Goal: Transaction & Acquisition: Purchase product/service

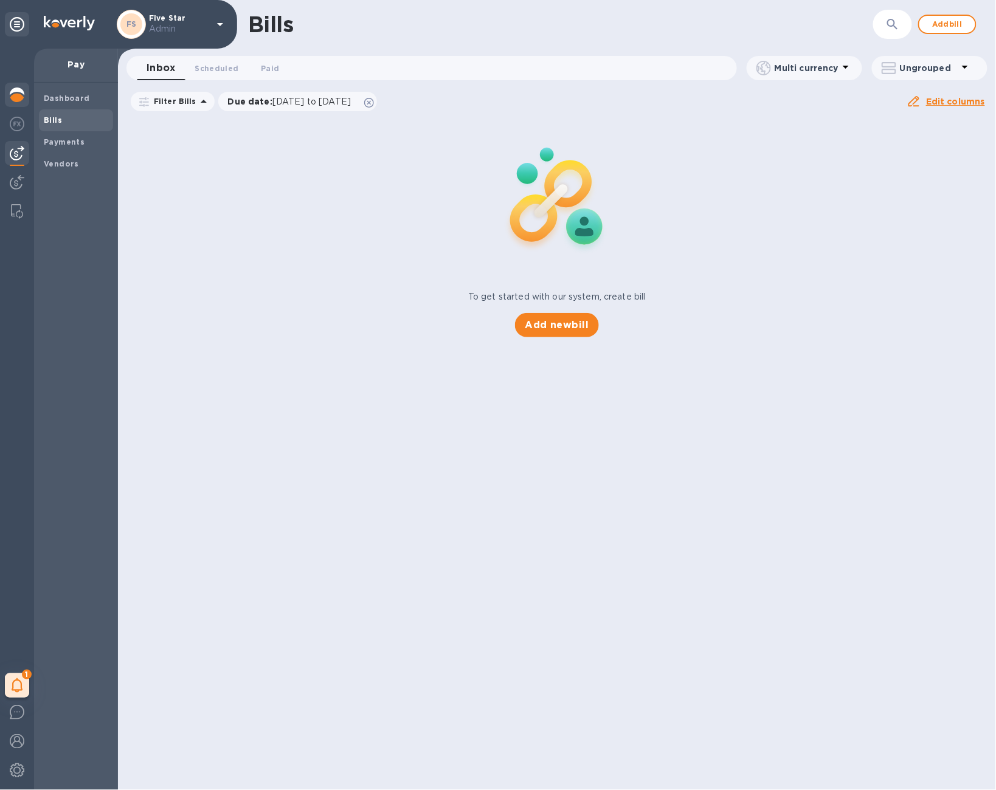
click at [13, 102] on div at bounding box center [17, 96] width 24 height 27
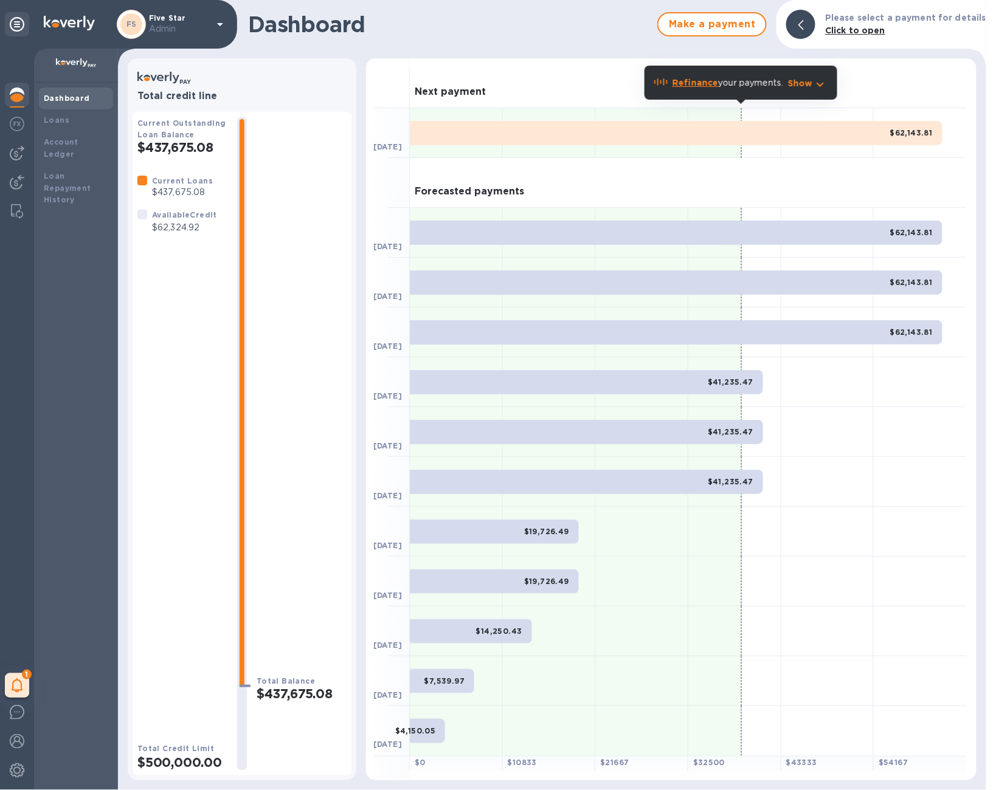
click at [0, 150] on div "1 My tasks" at bounding box center [17, 420] width 34 height 742
click at [7, 153] on div at bounding box center [17, 153] width 24 height 24
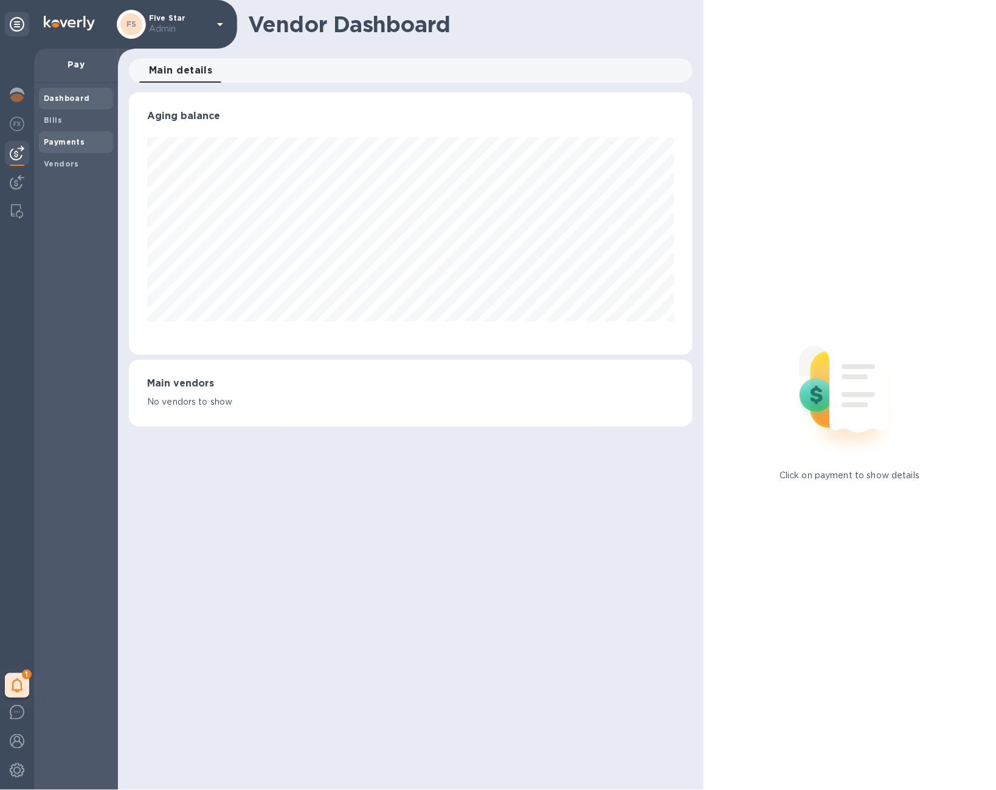
click at [53, 137] on b "Payments" at bounding box center [64, 141] width 41 height 9
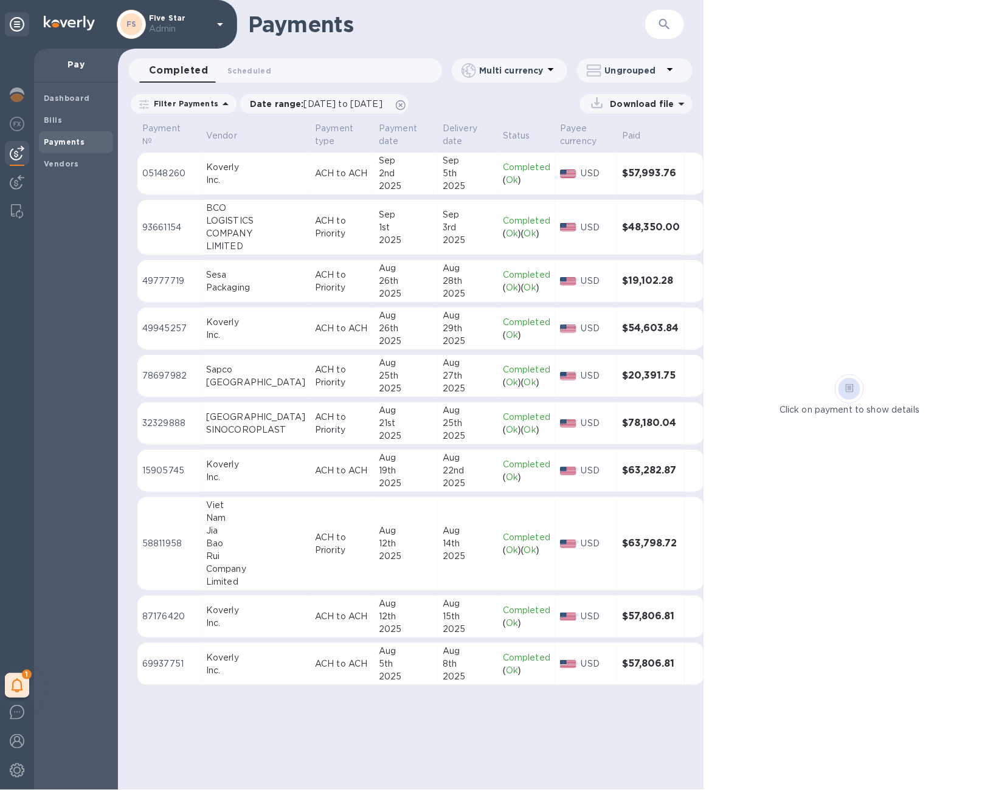
click at [438, 418] on td "Aug 25th 2025" at bounding box center [468, 423] width 60 height 43
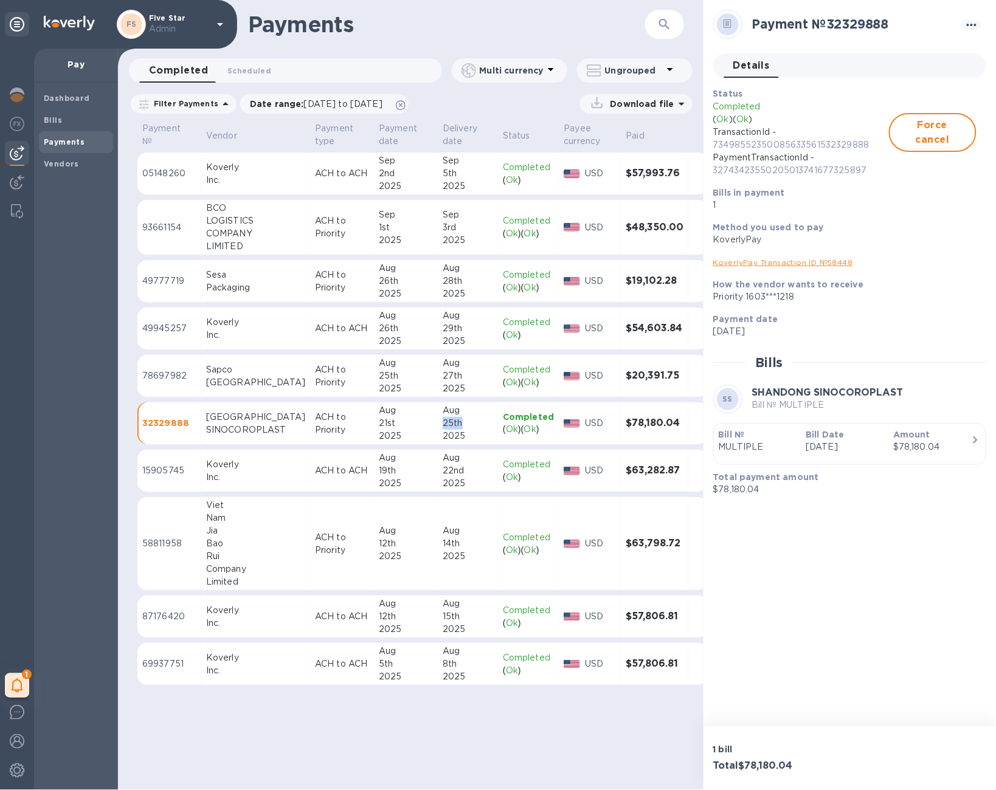
click at [824, 458] on div "button" at bounding box center [850, 457] width 262 height 6
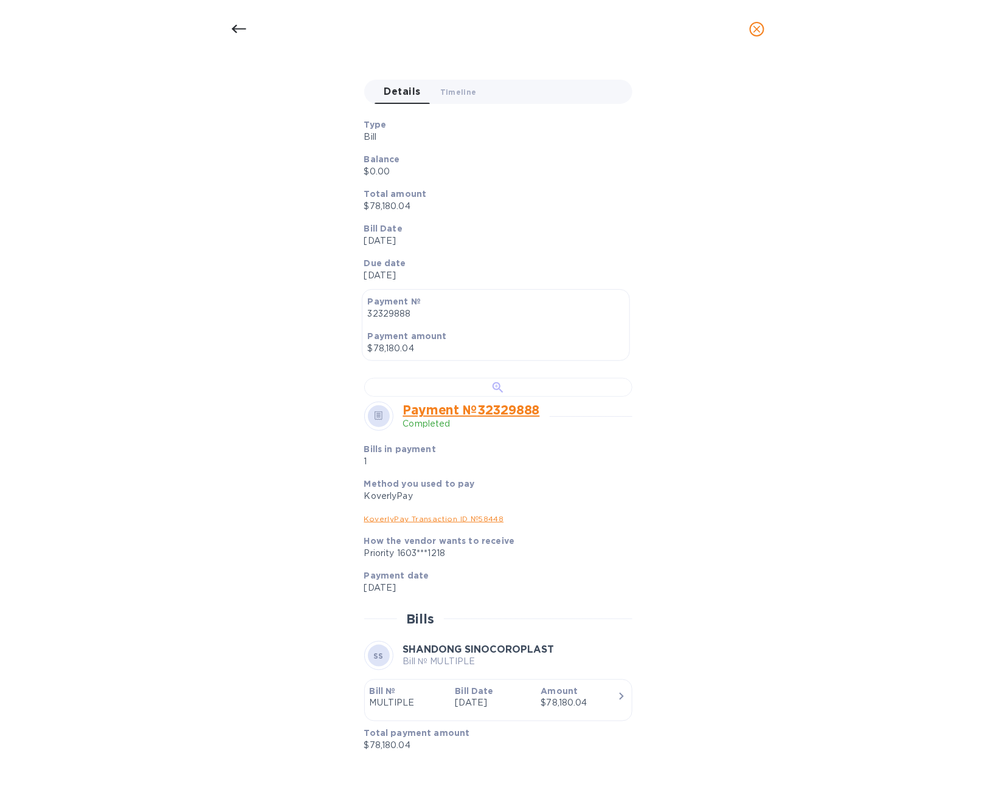
scroll to position [310, 0]
click at [522, 397] on div at bounding box center [498, 387] width 268 height 19
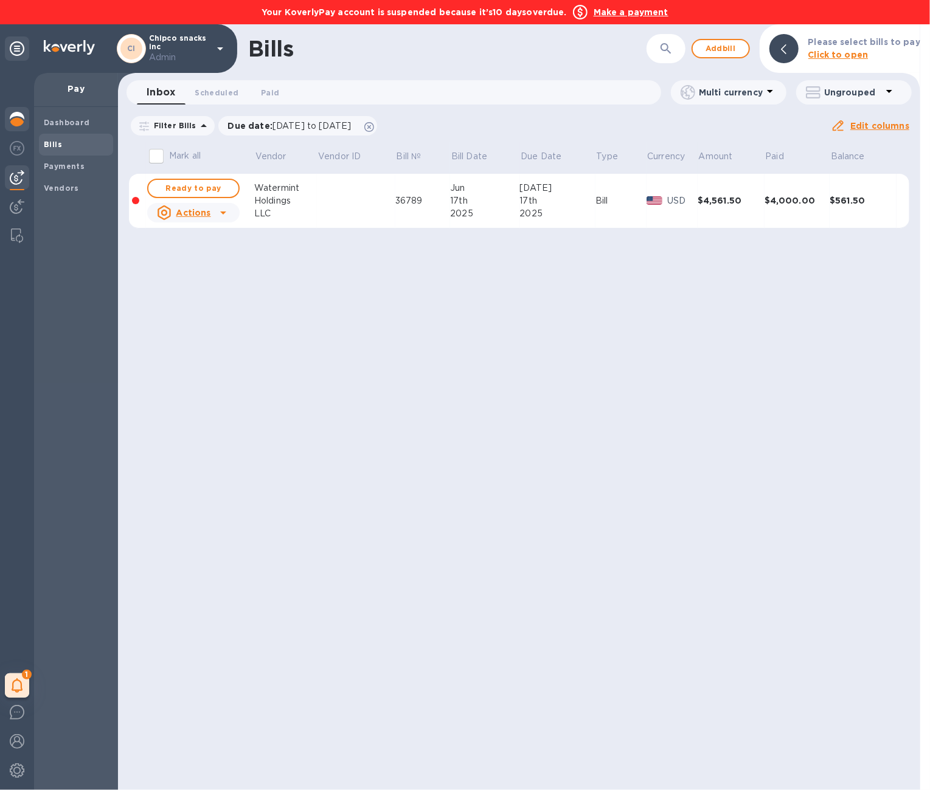
click at [13, 123] on img at bounding box center [17, 119] width 15 height 15
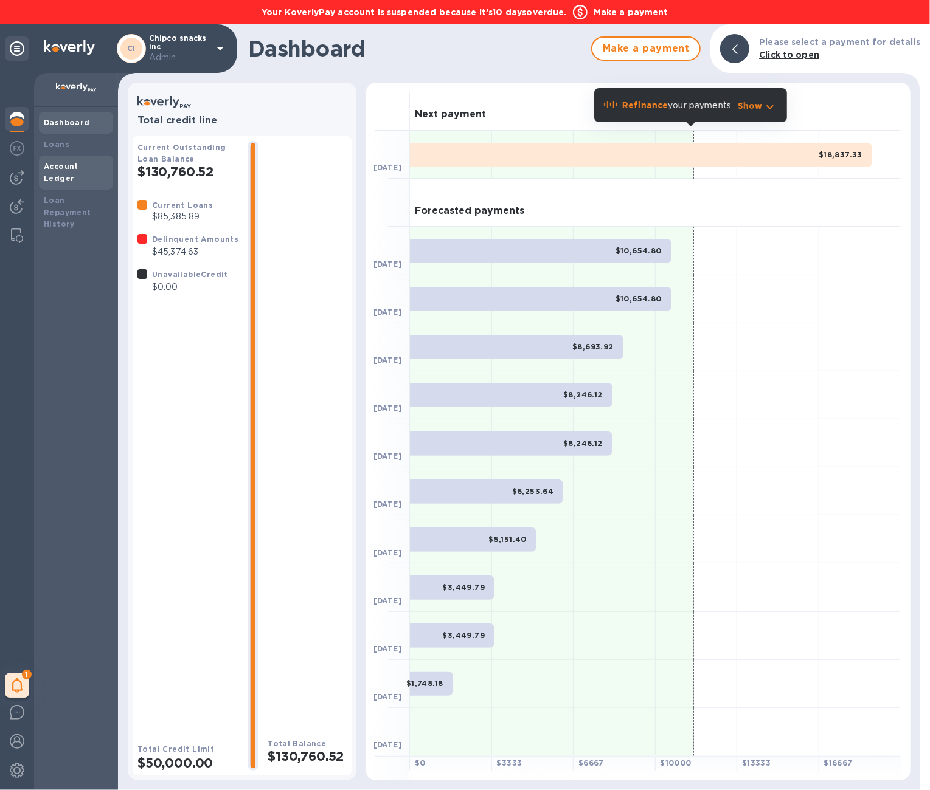
click at [75, 165] on b "Account Ledger" at bounding box center [61, 172] width 35 height 21
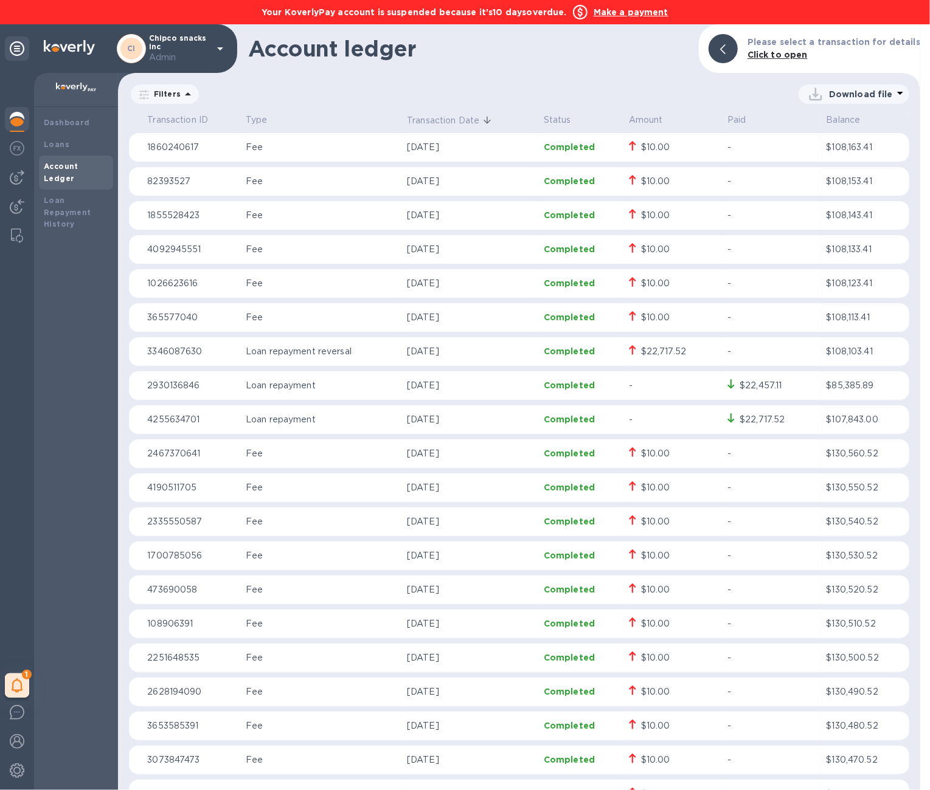
scroll to position [708, 0]
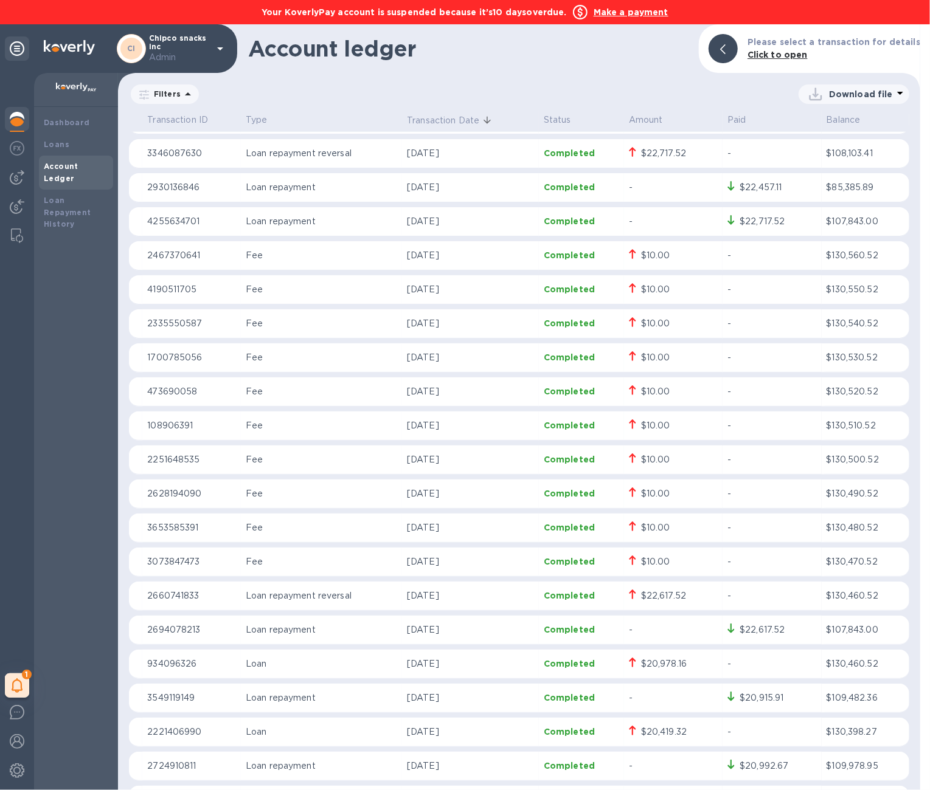
click at [19, 117] on img at bounding box center [17, 119] width 15 height 15
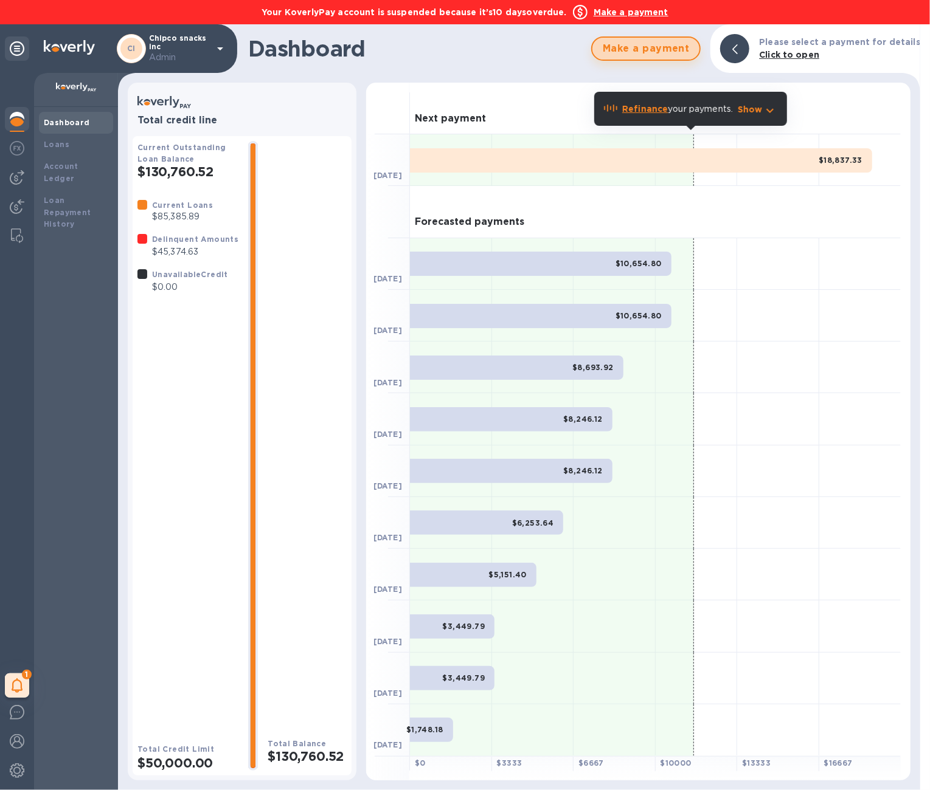
click at [667, 46] on span "Make a payment" at bounding box center [646, 48] width 88 height 15
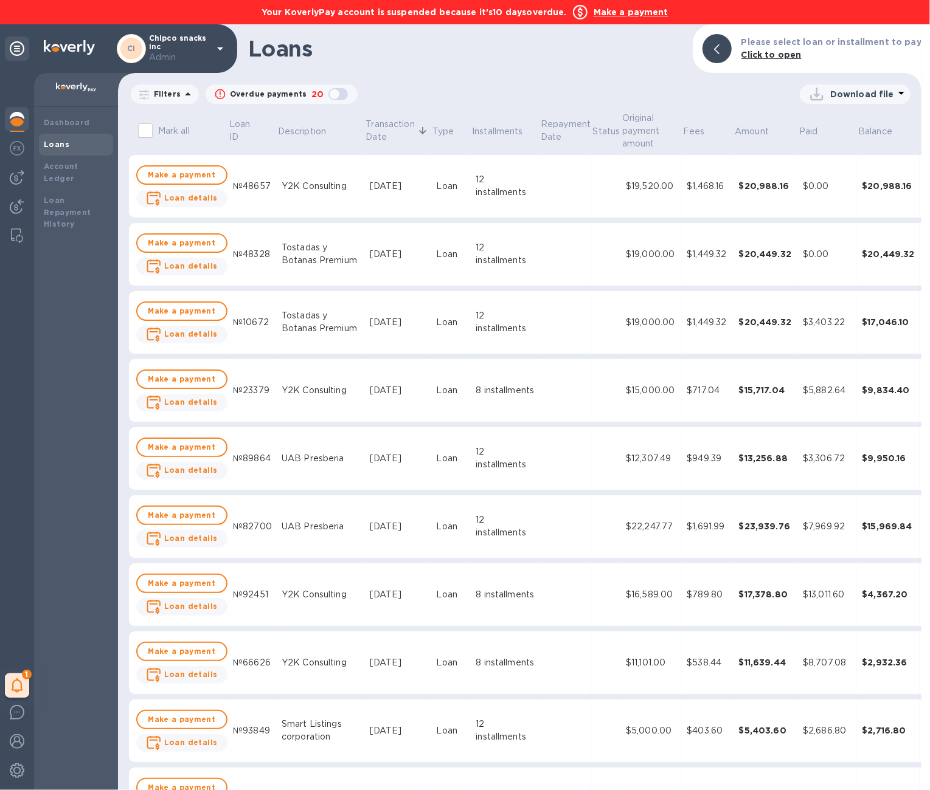
click at [654, 17] on b "Make a payment" at bounding box center [630, 12] width 75 height 10
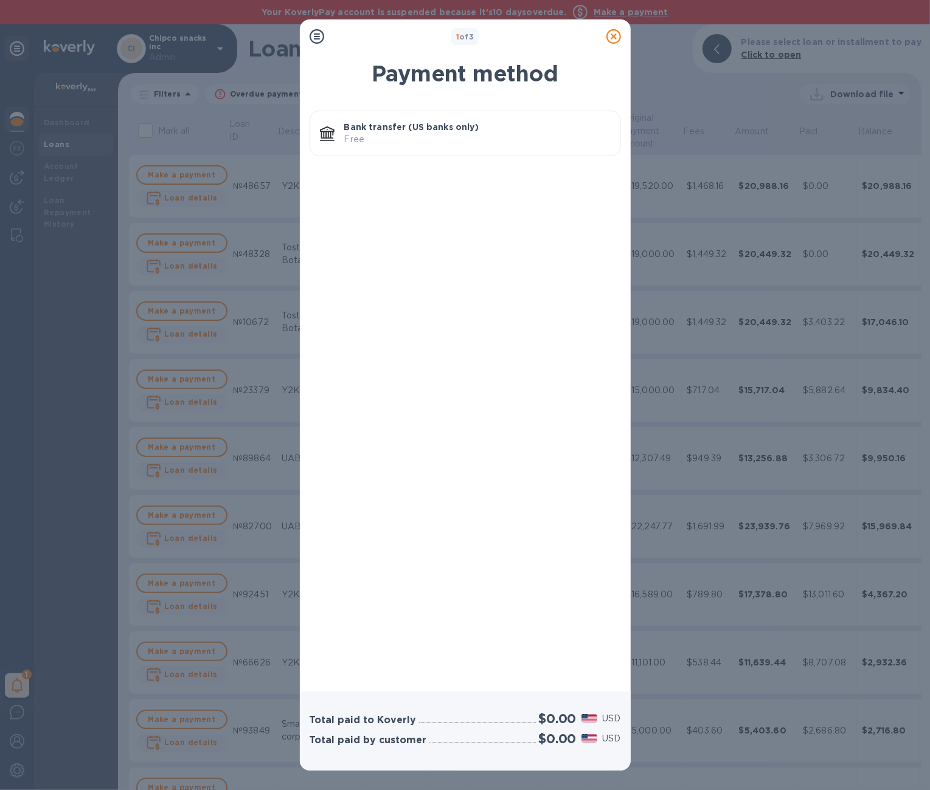
click at [652, 7] on div "1 of 3 Payment method Bank transfer (US banks only) Free Total paid to Koverly …" at bounding box center [465, 395] width 930 height 790
click at [522, 111] on div "Bank transfer (US banks only) Free" at bounding box center [464, 134] width 311 height 46
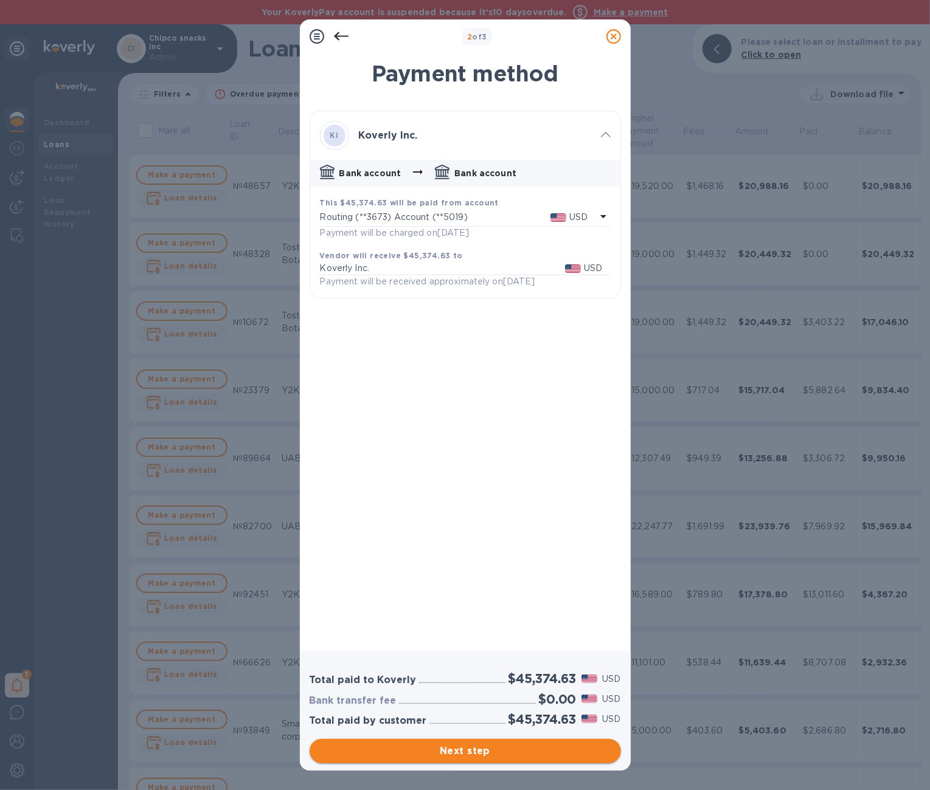
click at [576, 750] on span "Next step" at bounding box center [465, 751] width 292 height 15
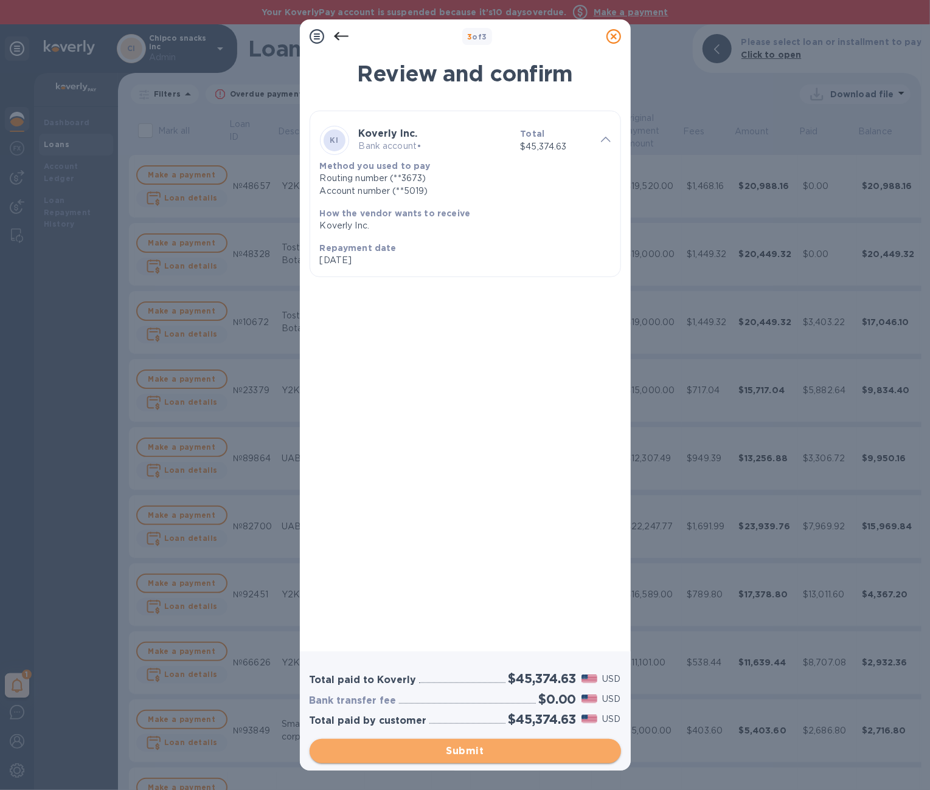
click at [576, 750] on span "Submit" at bounding box center [465, 751] width 292 height 15
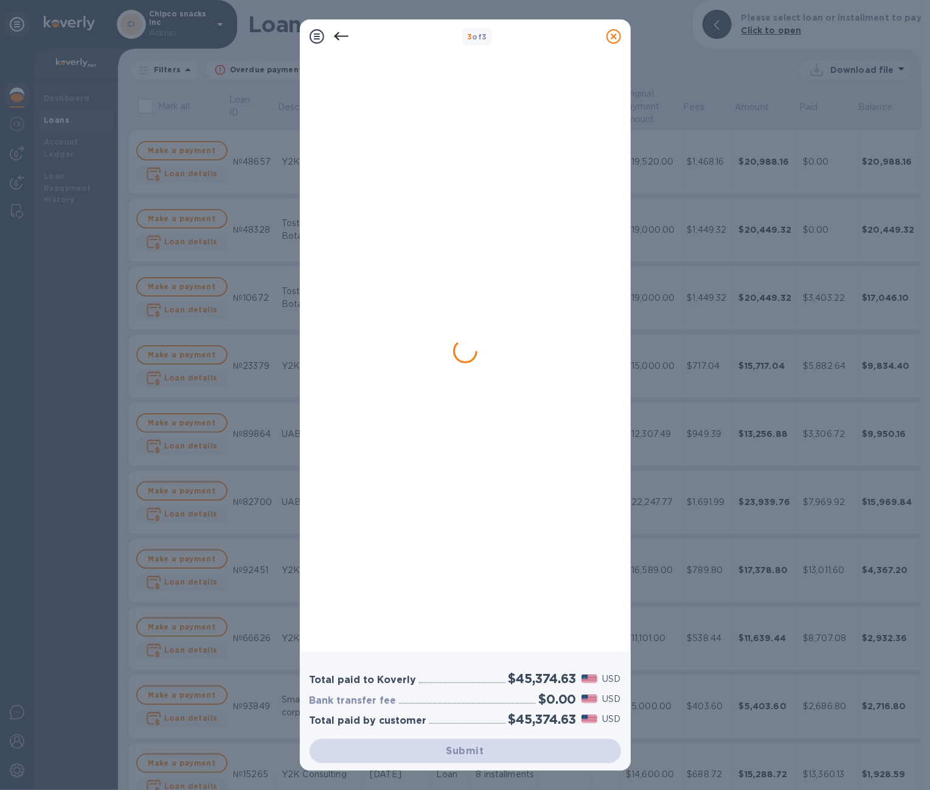
click at [615, 32] on icon at bounding box center [613, 36] width 15 height 15
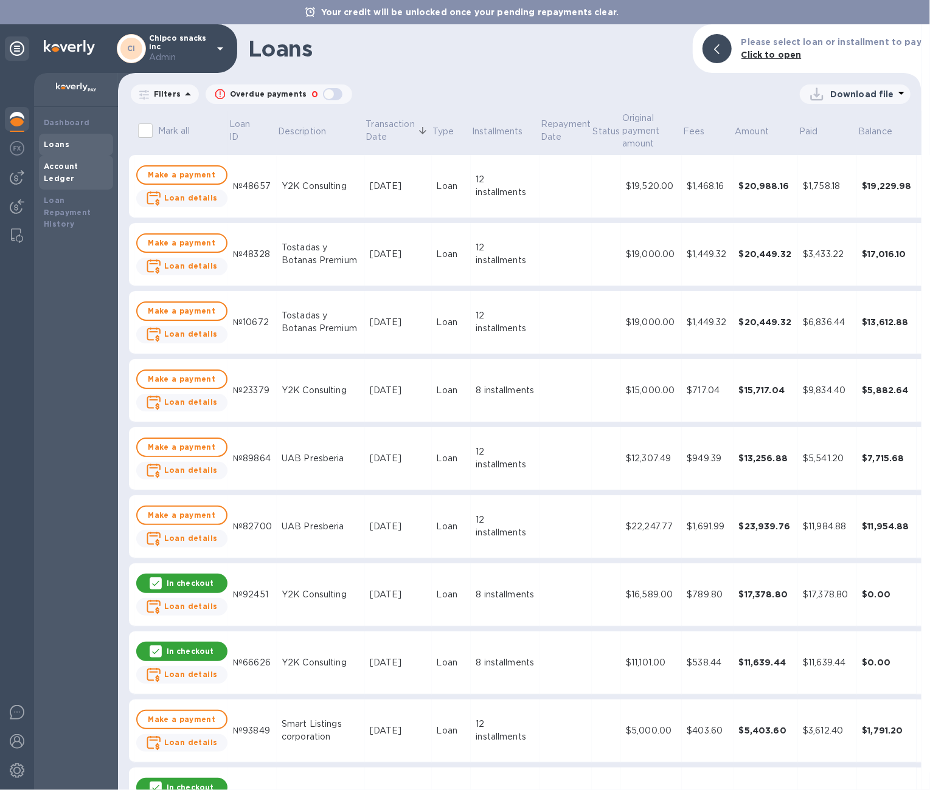
click at [78, 162] on b "Account Ledger" at bounding box center [61, 172] width 35 height 21
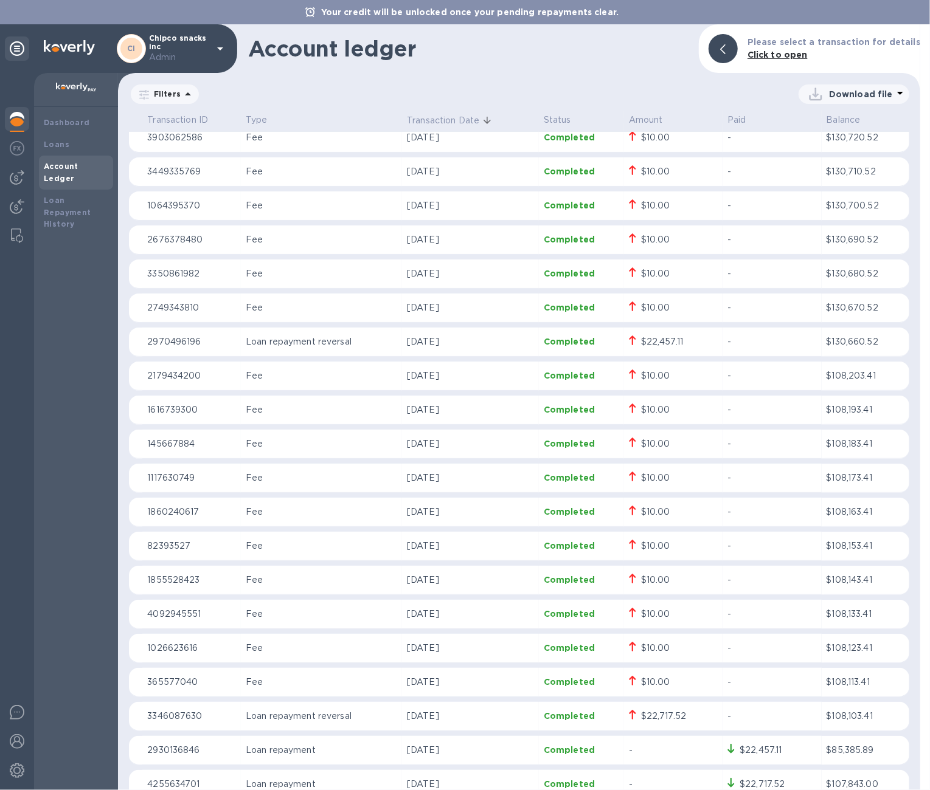
scroll to position [265, 0]
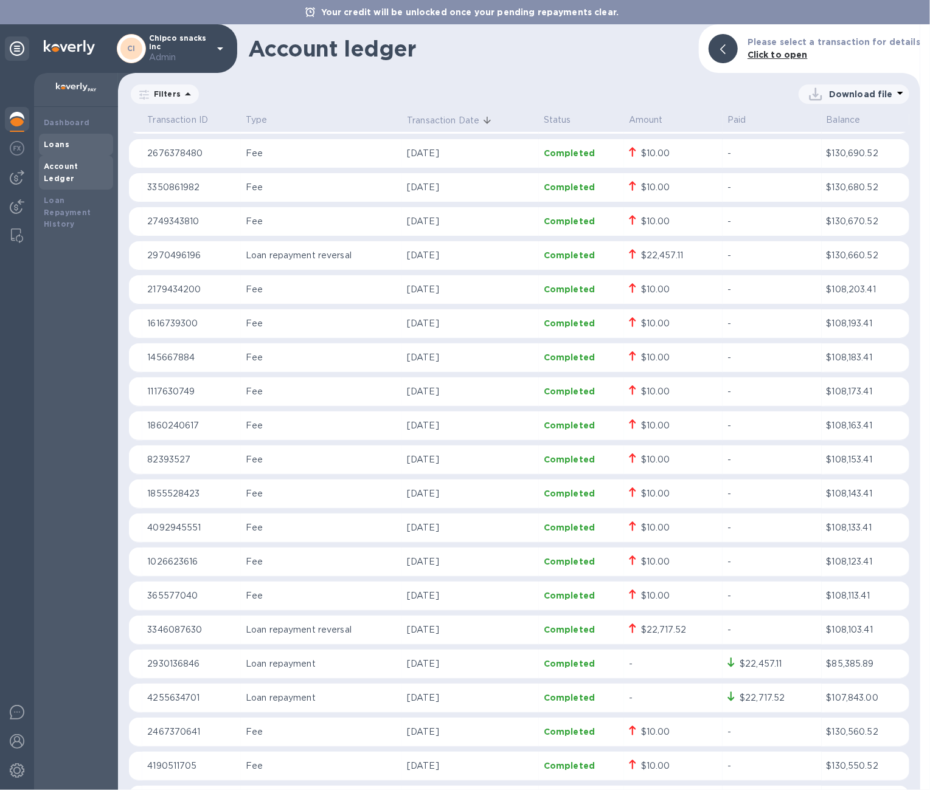
click at [50, 143] on b "Loans" at bounding box center [57, 144] width 26 height 9
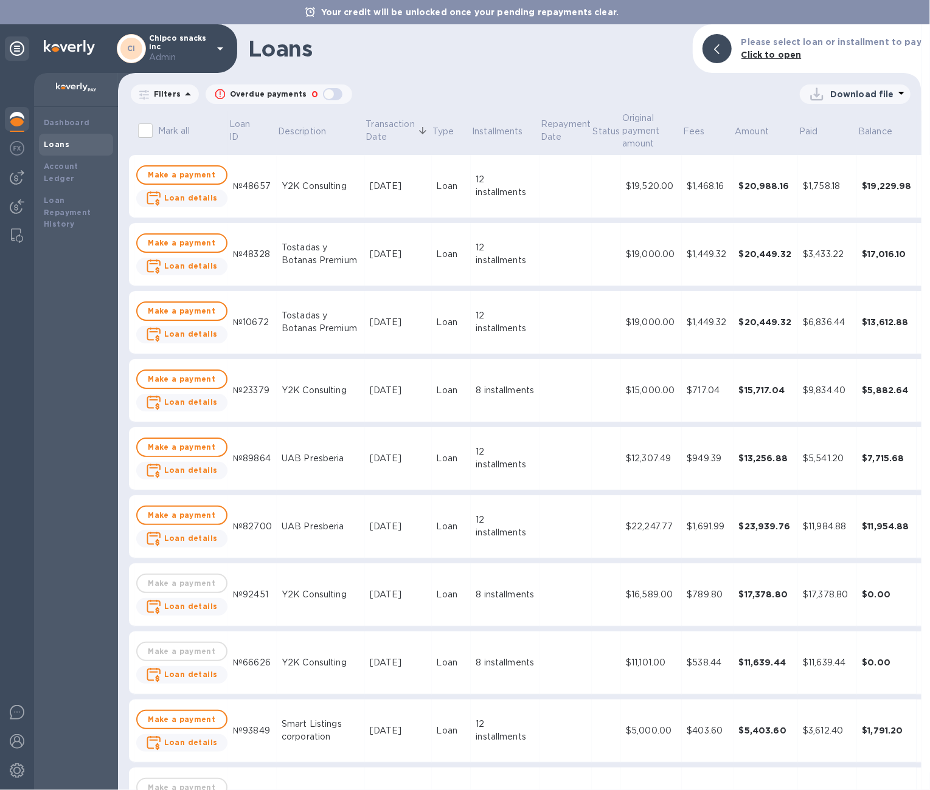
click at [27, 126] on div at bounding box center [17, 120] width 24 height 27
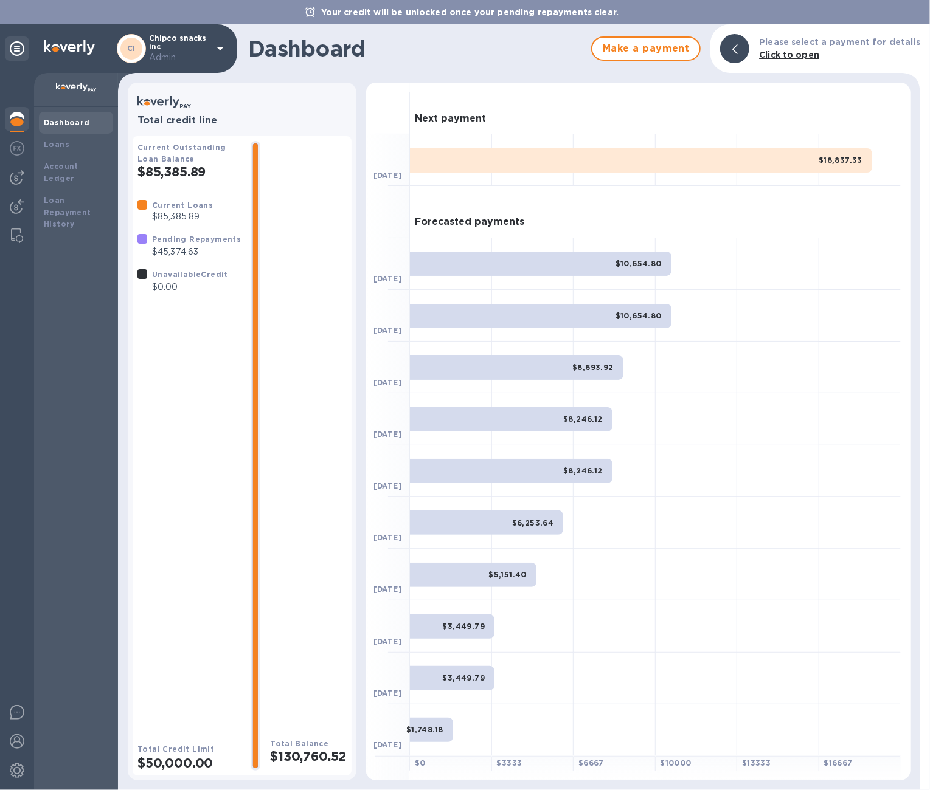
click at [222, 53] on icon at bounding box center [220, 48] width 15 height 15
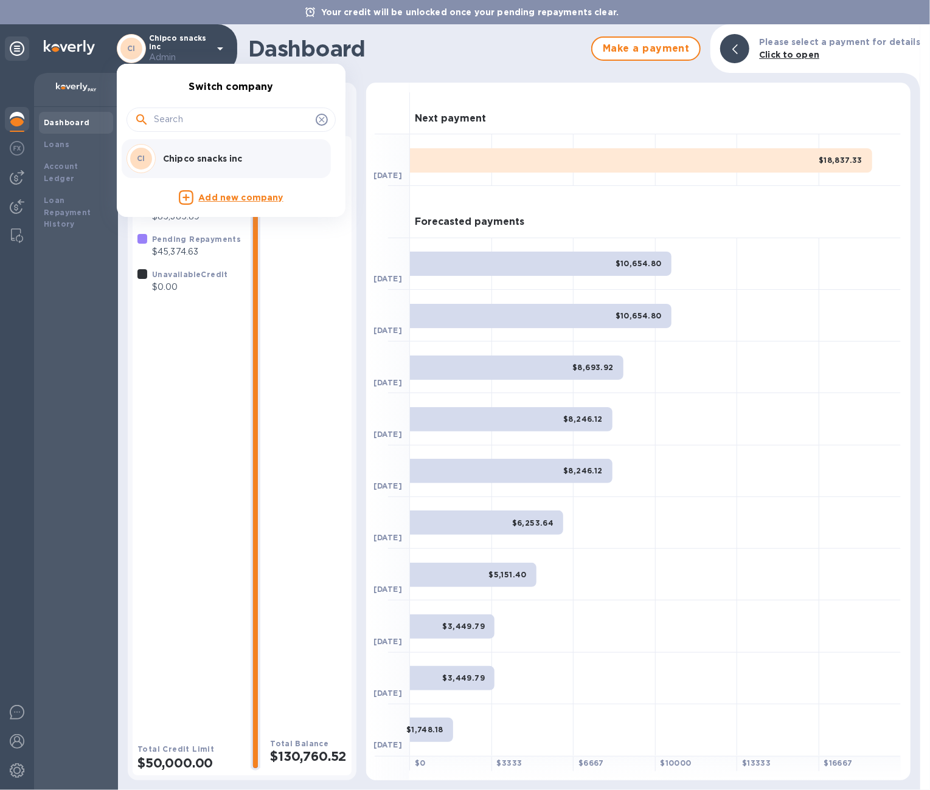
click at [77, 691] on div at bounding box center [465, 395] width 930 height 790
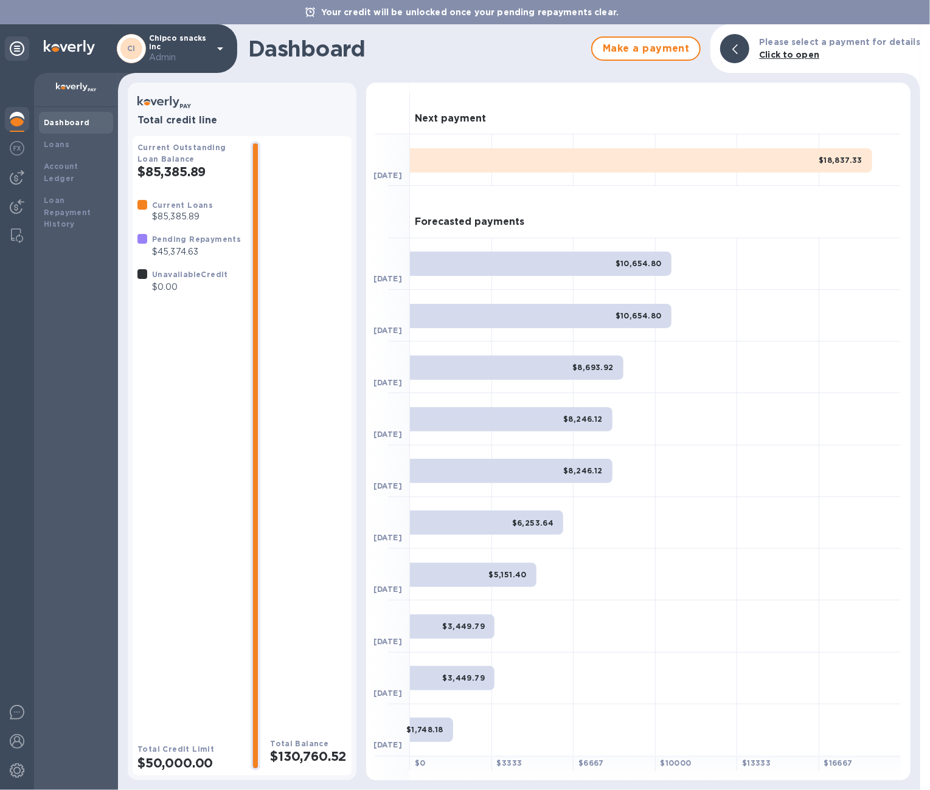
click at [219, 52] on icon at bounding box center [220, 48] width 15 height 15
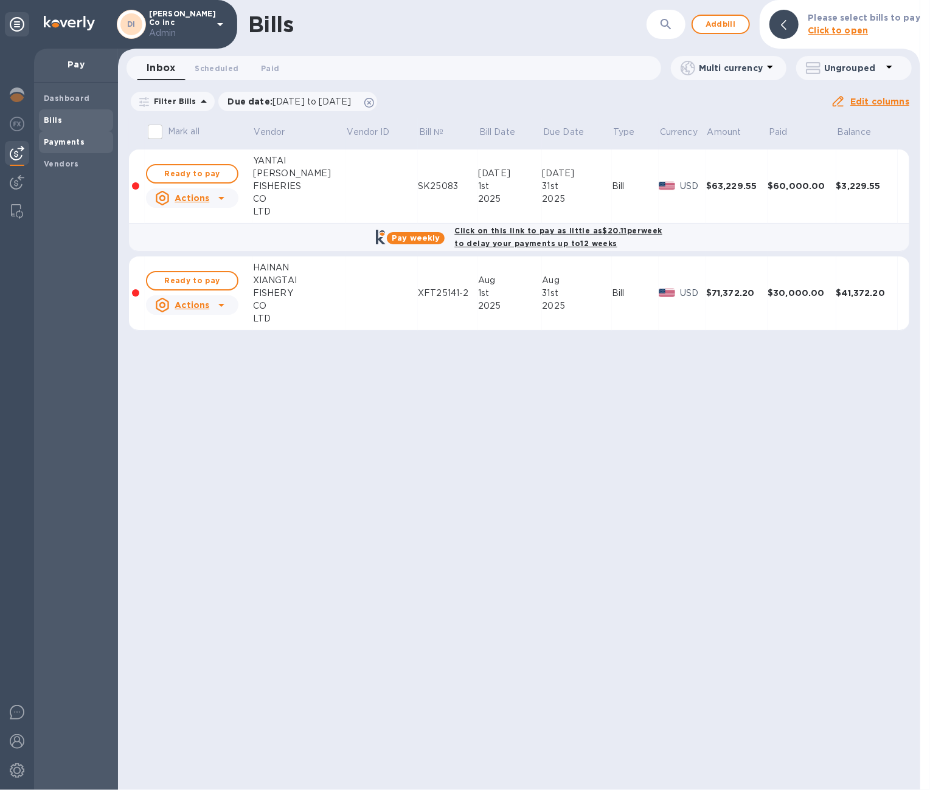
click at [60, 143] on b "Payments" at bounding box center [64, 141] width 41 height 9
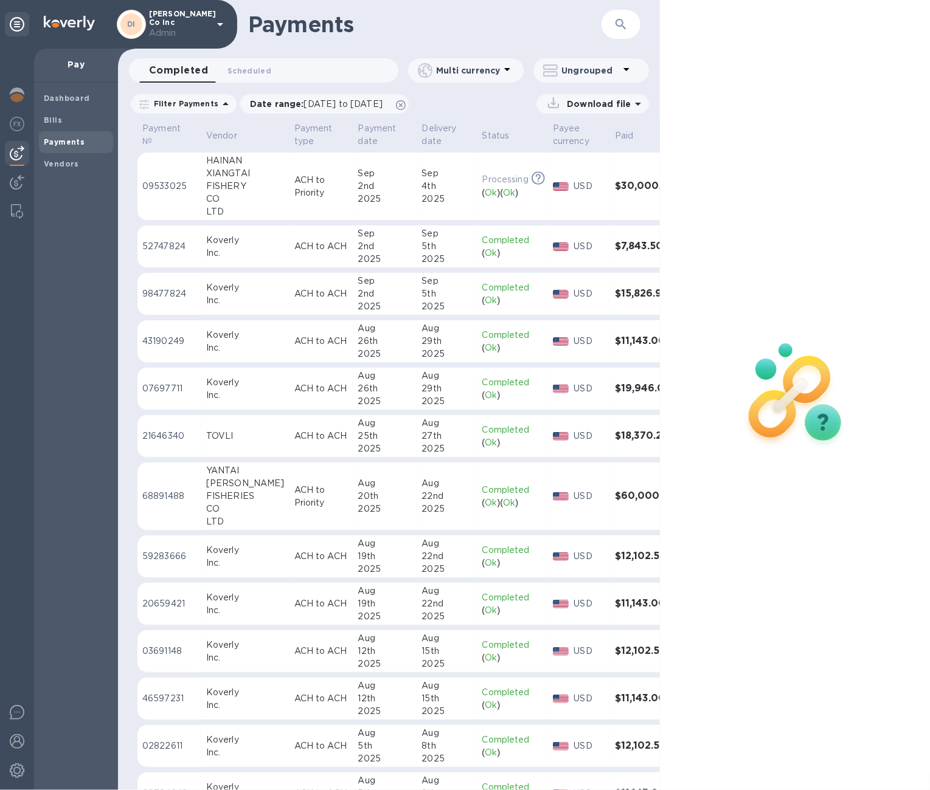
click at [379, 171] on td "Sep 2nd 2025" at bounding box center [385, 187] width 64 height 68
